Goal: Task Accomplishment & Management: Complete application form

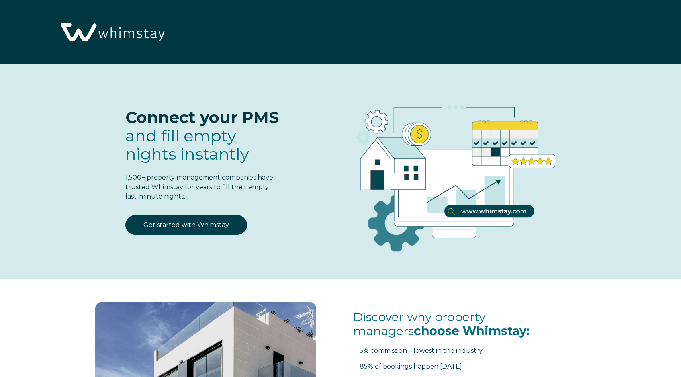
select select "US"
select select "Standard"
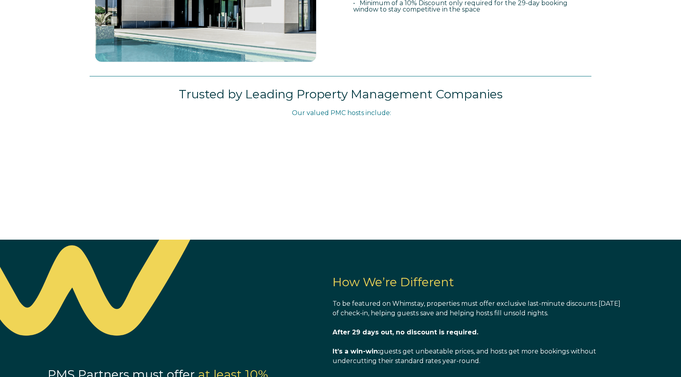
scroll to position [522, 0]
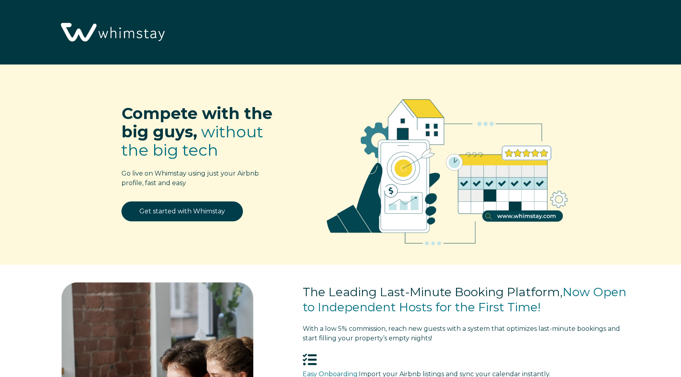
select select "US"
click at [193, 209] on link "Get started with Whimstay" at bounding box center [183, 212] width 122 height 20
select select "US"
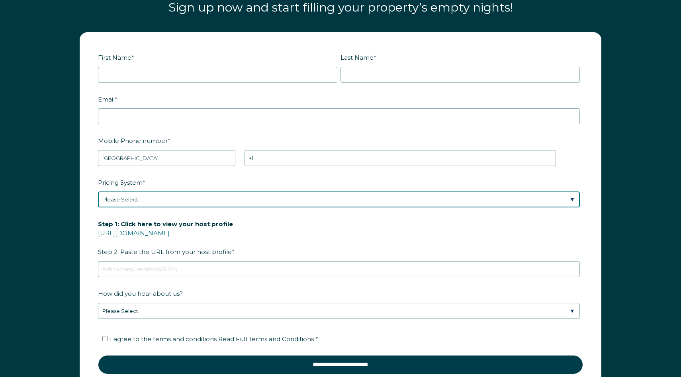
click at [274, 204] on select "Please Select Manual Airbnb Smart Pricing PriceLabs Wheelhouse Beyond Pricing 3…" at bounding box center [339, 200] width 482 height 16
select select "Wheelhouse"
click at [98, 192] on select "Please Select Manual Airbnb Smart Pricing PriceLabs Wheelhouse Beyond Pricing 3…" at bounding box center [339, 200] width 482 height 16
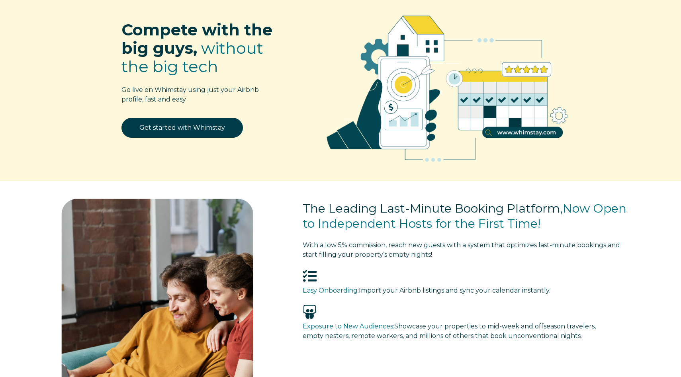
scroll to position [0, 0]
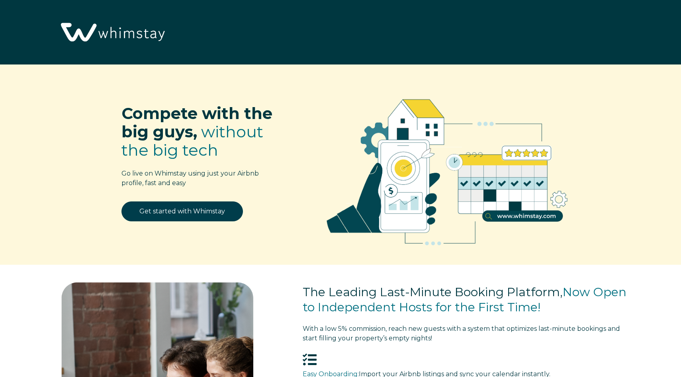
select select "US"
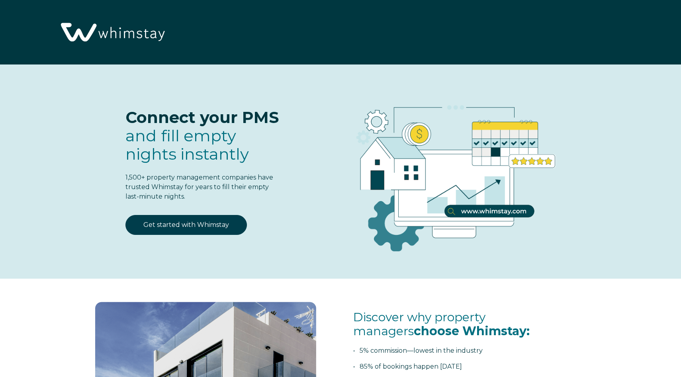
select select "US"
select select "Standard"
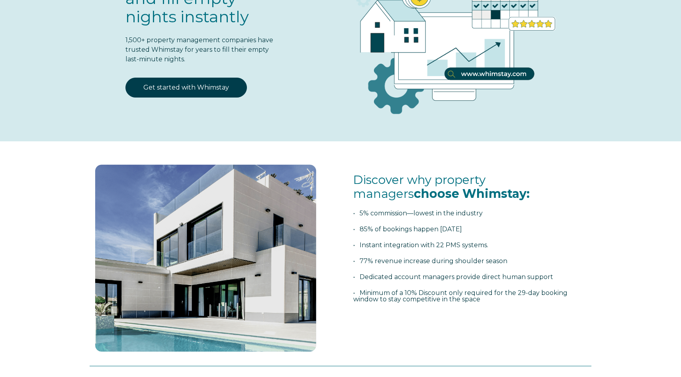
scroll to position [147, 0]
